Goal: Task Accomplishment & Management: Complete application form

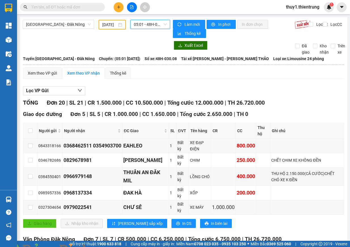
click at [121, 3] on span at bounding box center [119, 7] width 10 height 10
click at [142, 22] on div "Tạo đơn hàng" at bounding box center [141, 21] width 25 height 6
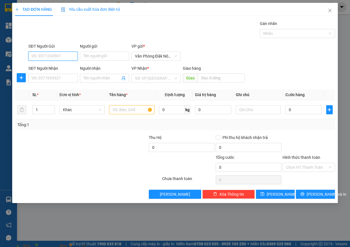
click at [56, 58] on input "SĐT Người Gửi" at bounding box center [52, 56] width 49 height 9
type input "0816112323"
click at [57, 58] on input "0816112323" at bounding box center [52, 56] width 49 height 9
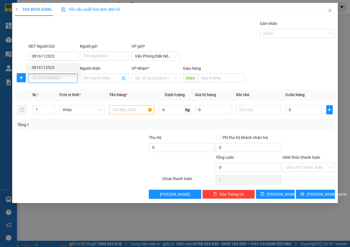
click at [48, 75] on input "SĐT Người Nhận" at bounding box center [52, 78] width 49 height 9
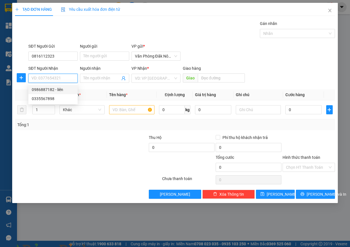
click at [50, 91] on div "0986887182 - liên" at bounding box center [53, 89] width 42 height 6
type input "0986887182"
type input "liên"
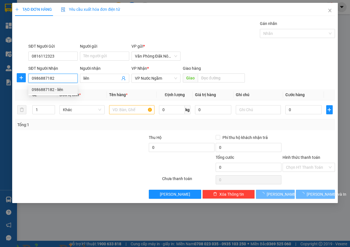
type input "1.900.000"
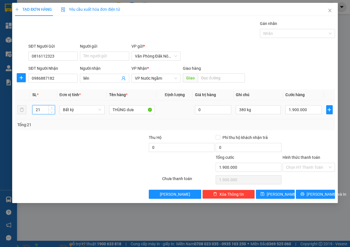
click at [24, 106] on tr "21 Bất kỳ THÙNG dưa 0 380 kg 1.900.000" at bounding box center [175, 109] width 320 height 19
type input "38"
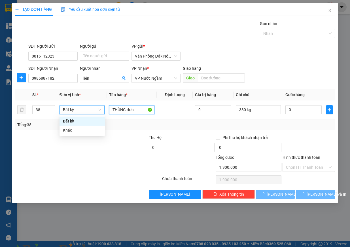
type input "0"
click at [254, 107] on input "380 kg" at bounding box center [258, 109] width 45 height 9
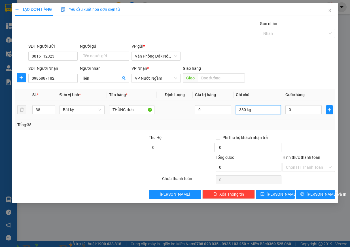
click at [254, 109] on input "380 kg" at bounding box center [258, 109] width 45 height 9
click at [255, 110] on input "380 kg" at bounding box center [258, 109] width 45 height 9
type input "764 kg"
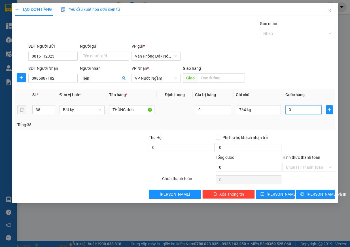
click at [297, 110] on input "0" at bounding box center [303, 109] width 36 height 9
type input "3"
type input "38"
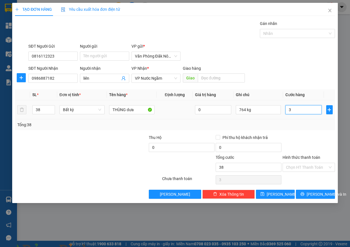
type input "38"
type input "380"
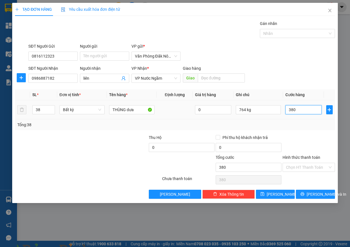
type input "3.800"
type input "38.000"
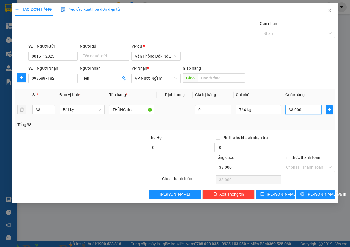
type input "380.000"
type input "3.800.000"
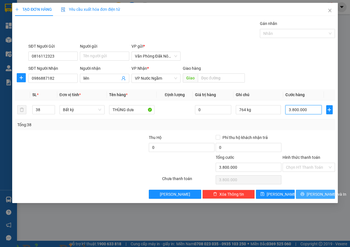
type input "3.800.000"
click at [316, 190] on button "Lưu và In" at bounding box center [315, 193] width 39 height 9
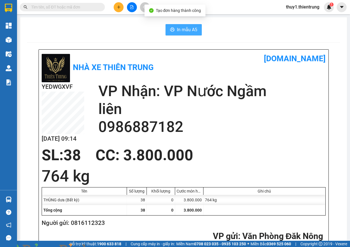
click at [180, 27] on span "In mẫu A5" at bounding box center [187, 29] width 20 height 7
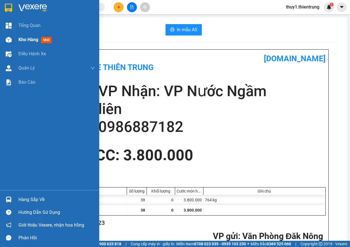
click at [7, 43] on div at bounding box center [9, 40] width 10 height 10
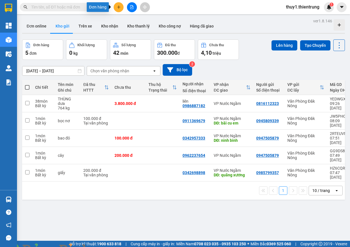
click at [117, 9] on button at bounding box center [119, 7] width 10 height 10
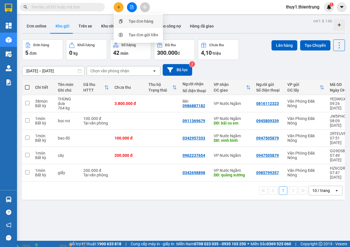
click at [134, 22] on div "Tạo đơn hàng" at bounding box center [141, 21] width 25 height 6
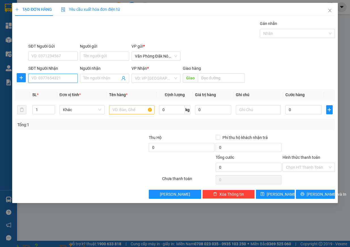
click at [58, 79] on input "SĐT Người Nhận" at bounding box center [52, 78] width 49 height 9
click at [48, 80] on input "SĐT Người Nhận" at bounding box center [52, 78] width 49 height 9
type input "0976597777"
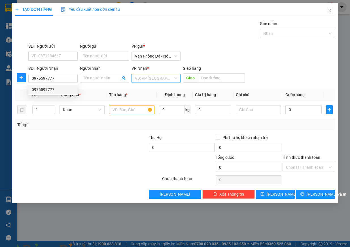
click at [167, 79] on input "search" at bounding box center [154, 78] width 38 height 8
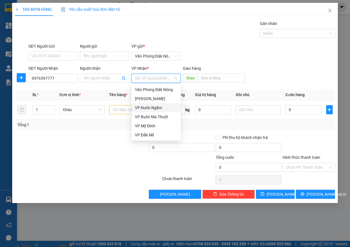
click at [157, 106] on div "VP Nước Ngầm" at bounding box center [156, 107] width 42 height 6
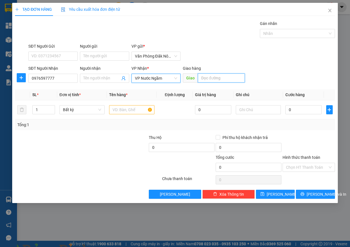
click at [209, 76] on input "text" at bounding box center [221, 77] width 47 height 9
type input "hoàng mai"
click at [136, 111] on input "text" at bounding box center [131, 109] width 45 height 9
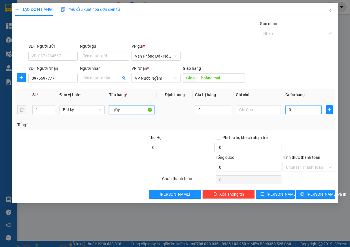
type input "giấy"
click at [303, 110] on input "0" at bounding box center [303, 109] width 36 height 9
click at [305, 166] on input "Hình thức thanh toán" at bounding box center [307, 167] width 42 height 8
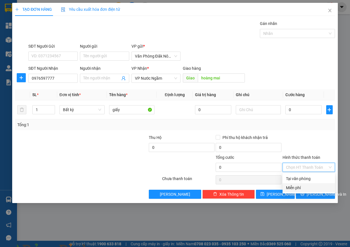
click at [301, 185] on div "Miễn phí" at bounding box center [309, 187] width 46 height 6
click at [304, 193] on icon "printer" at bounding box center [302, 194] width 4 height 4
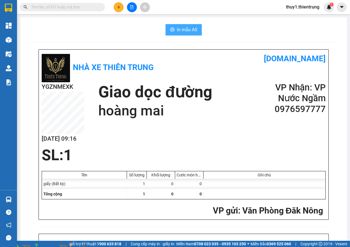
click at [173, 31] on button "In mẫu A5" at bounding box center [183, 29] width 36 height 11
click at [182, 31] on span "In mẫu A5" at bounding box center [187, 29] width 20 height 7
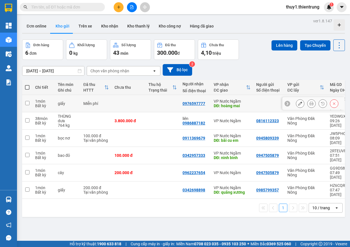
click at [309, 102] on icon at bounding box center [311, 103] width 4 height 4
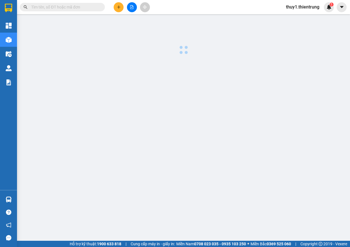
click at [280, 46] on div at bounding box center [183, 36] width 327 height 39
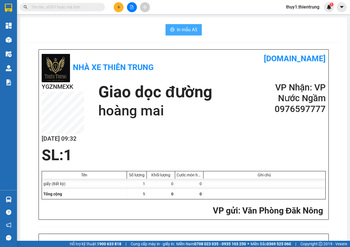
click at [191, 33] on span "In mẫu A5" at bounding box center [187, 29] width 20 height 7
